Goal: Find specific fact: Find specific fact

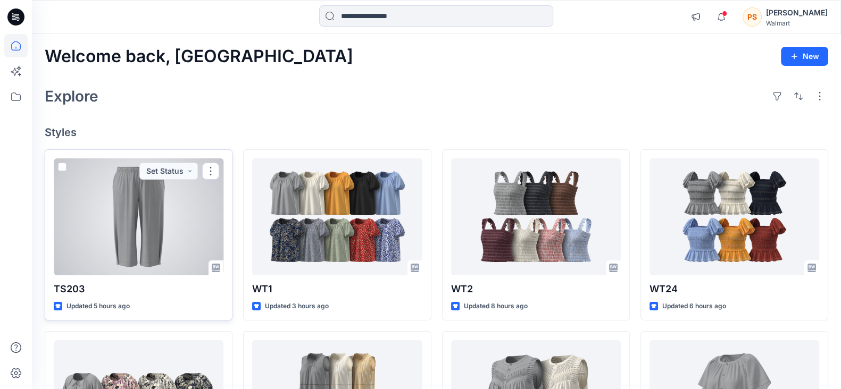
click at [160, 196] on div at bounding box center [139, 217] width 170 height 117
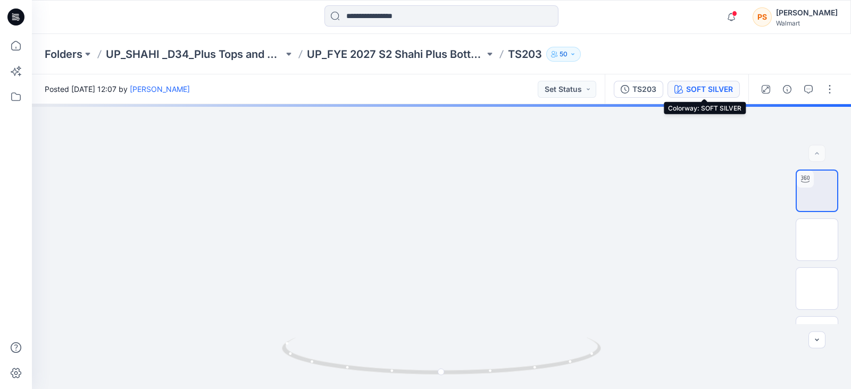
click at [720, 95] on button "SOFT SILVER" at bounding box center [704, 89] width 72 height 17
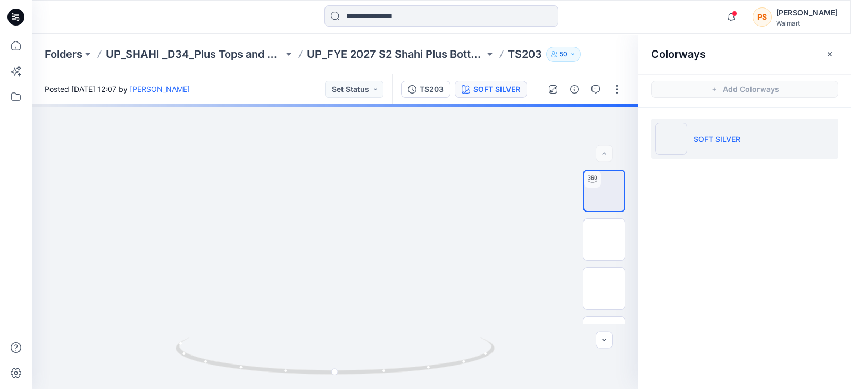
click at [532, 55] on p "TS203" at bounding box center [525, 54] width 34 height 15
copy p "TS203"
